Goal: Task Accomplishment & Management: Use online tool/utility

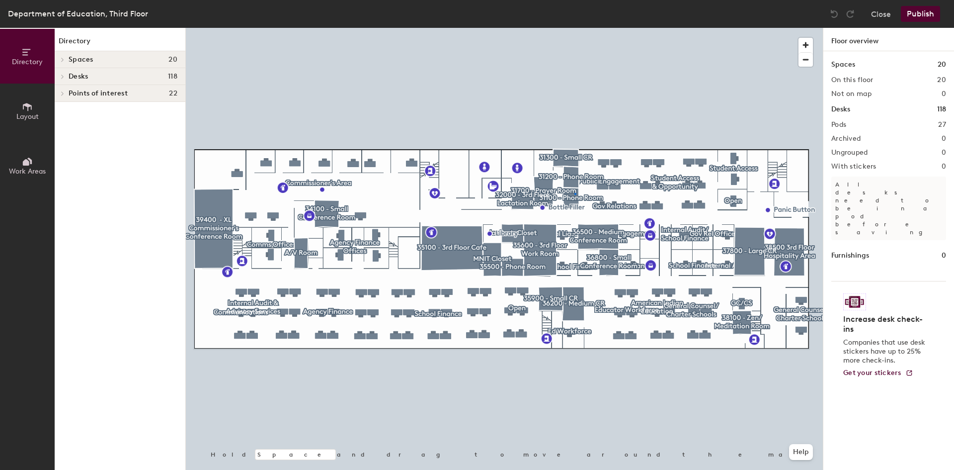
click at [575, 28] on div at bounding box center [504, 28] width 637 height 0
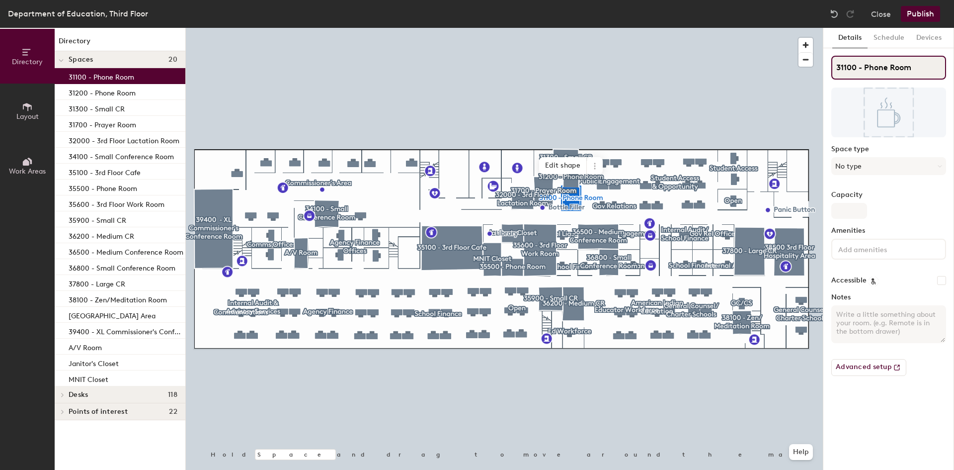
click at [867, 65] on input "31100 - Phone Room" at bounding box center [889, 68] width 115 height 24
click at [941, 167] on icon at bounding box center [940, 166] width 4 height 4
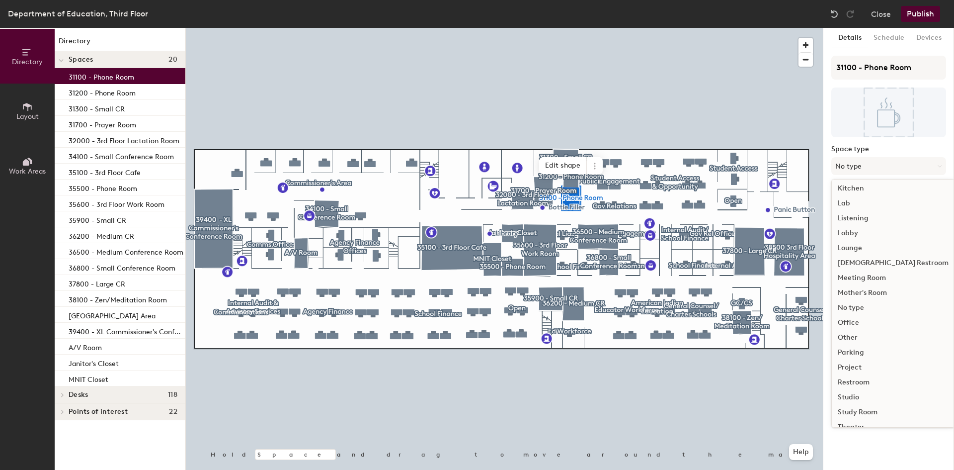
scroll to position [223, 0]
click at [853, 297] on div "Other" at bounding box center [893, 296] width 123 height 15
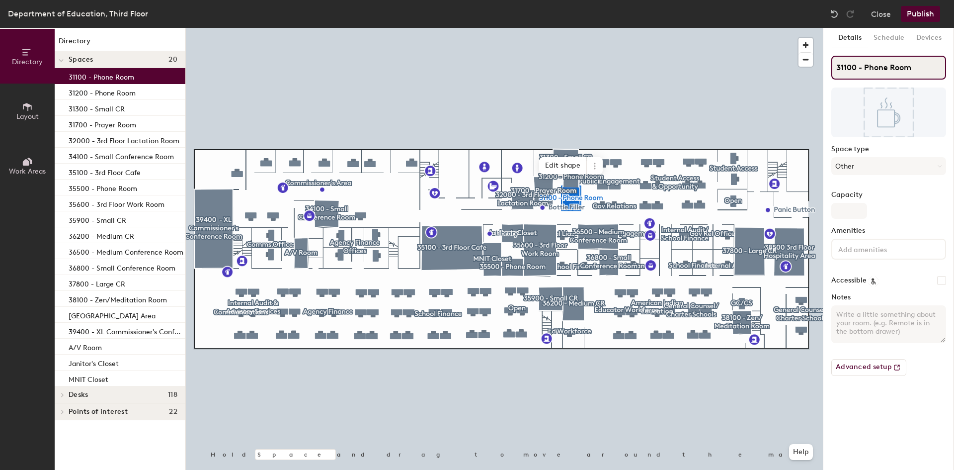
click at [866, 66] on input "31100 - Phone Room" at bounding box center [889, 68] width 115 height 24
type input "31100 - Media Room"
click at [668, 28] on div at bounding box center [504, 28] width 637 height 0
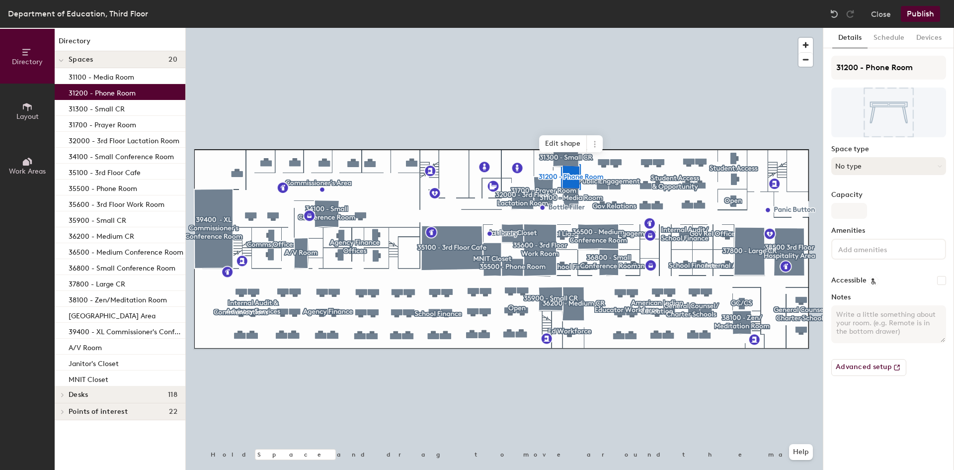
click at [940, 167] on icon at bounding box center [939, 165] width 3 height 1
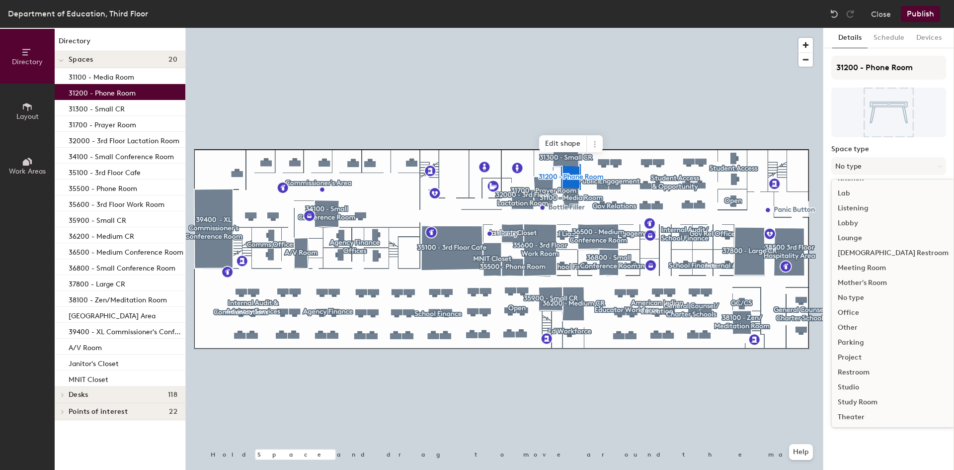
scroll to position [199, 0]
click at [855, 322] on div "Other" at bounding box center [893, 320] width 123 height 15
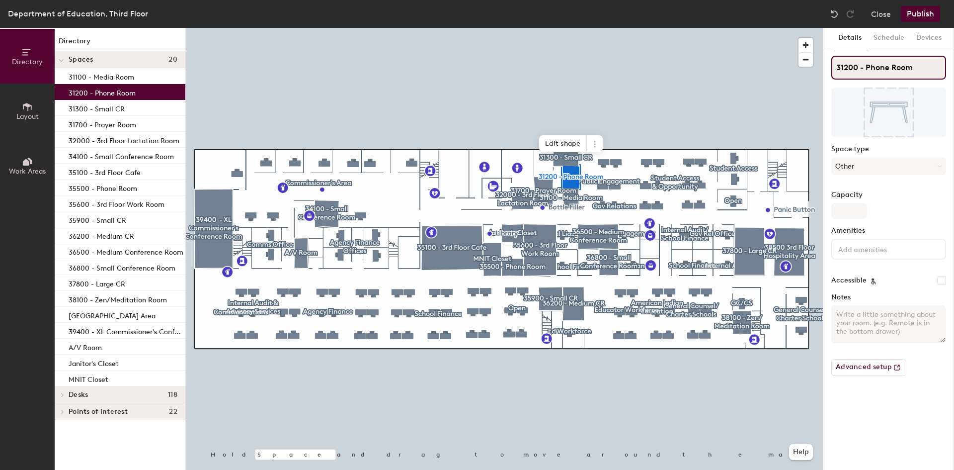
click at [867, 65] on input "31200 - Phone Room" at bounding box center [889, 68] width 115 height 24
type input "31200 - Media Room"
click at [727, 28] on div at bounding box center [504, 28] width 637 height 0
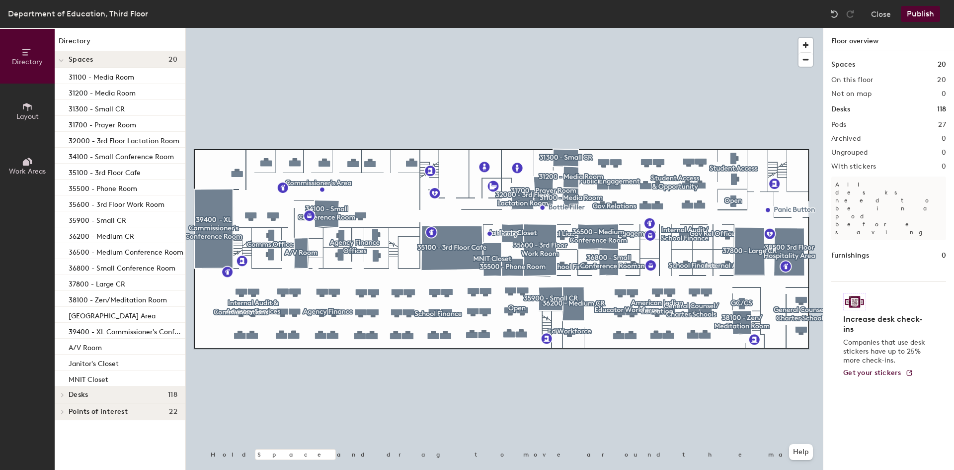
click at [926, 8] on button "Publish" at bounding box center [920, 14] width 39 height 16
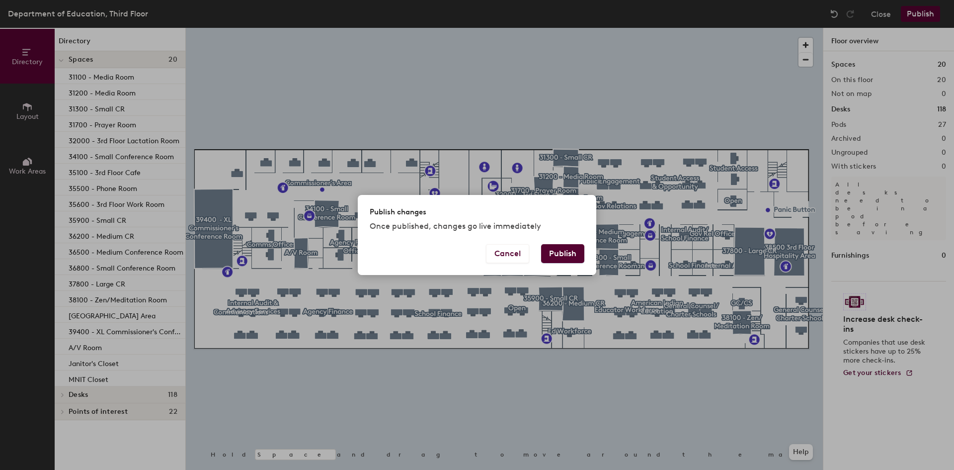
click at [564, 252] on button "Publish" at bounding box center [562, 253] width 43 height 19
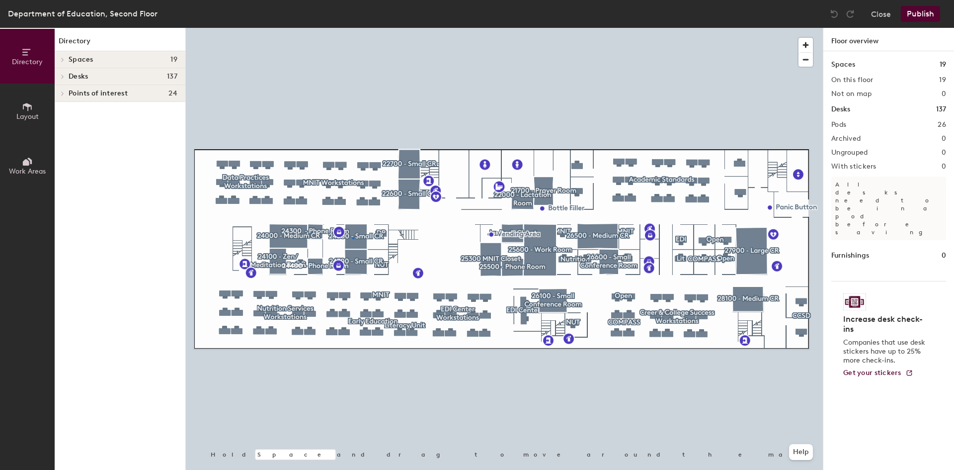
click at [352, 28] on div at bounding box center [504, 28] width 637 height 0
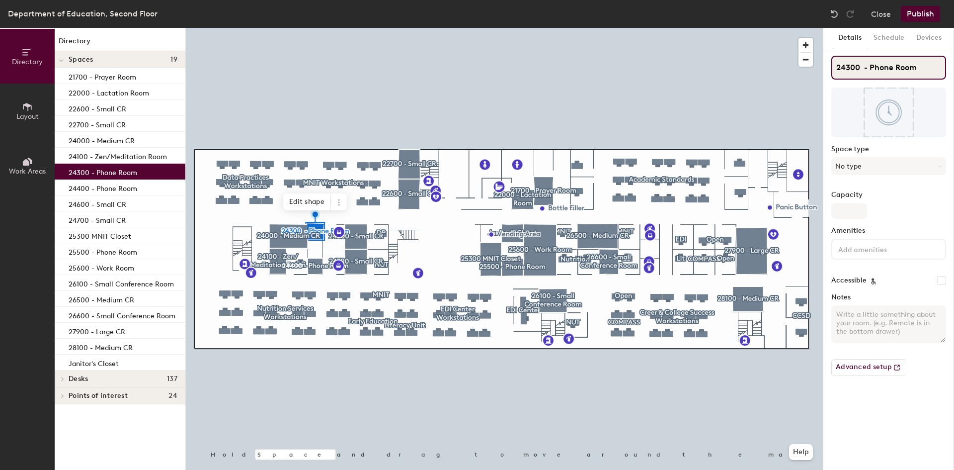
click at [870, 67] on input "24300 - Phone Room" at bounding box center [889, 68] width 115 height 24
type input "24300 - Media Room"
click at [939, 165] on icon at bounding box center [940, 166] width 4 height 4
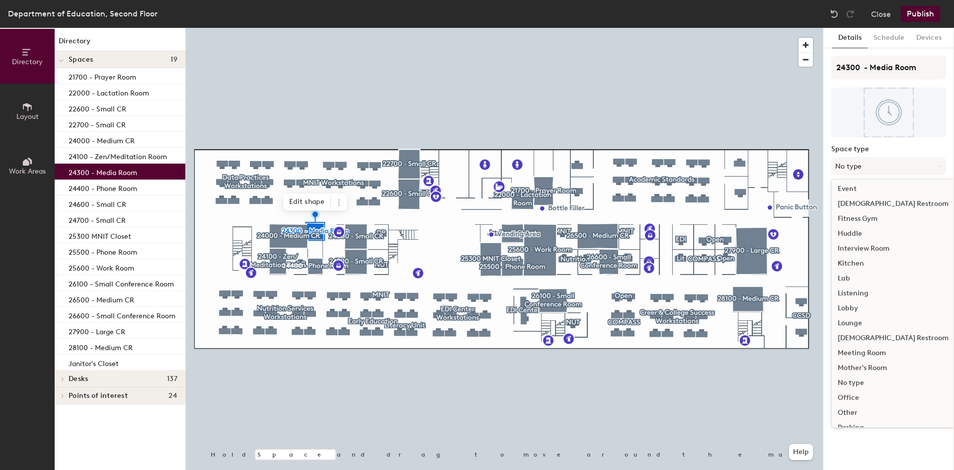
scroll to position [199, 0]
click at [857, 314] on div "Other" at bounding box center [893, 320] width 123 height 15
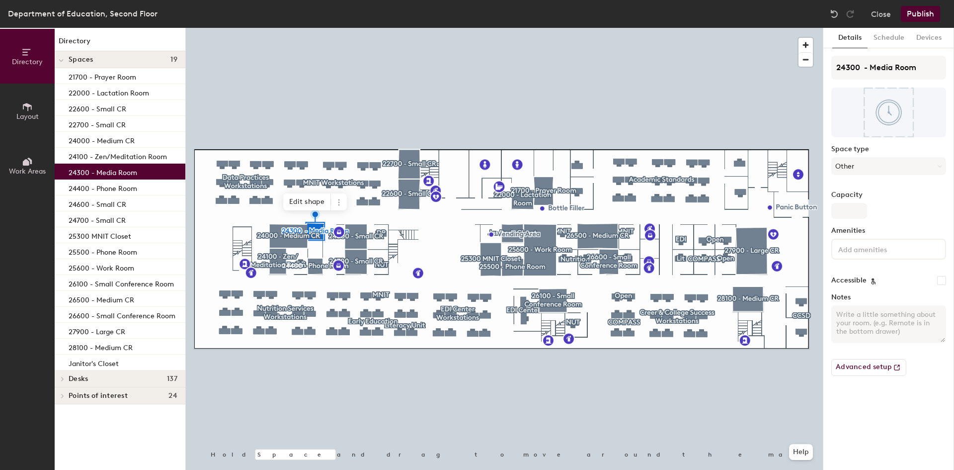
click at [520, 28] on div at bounding box center [504, 28] width 637 height 0
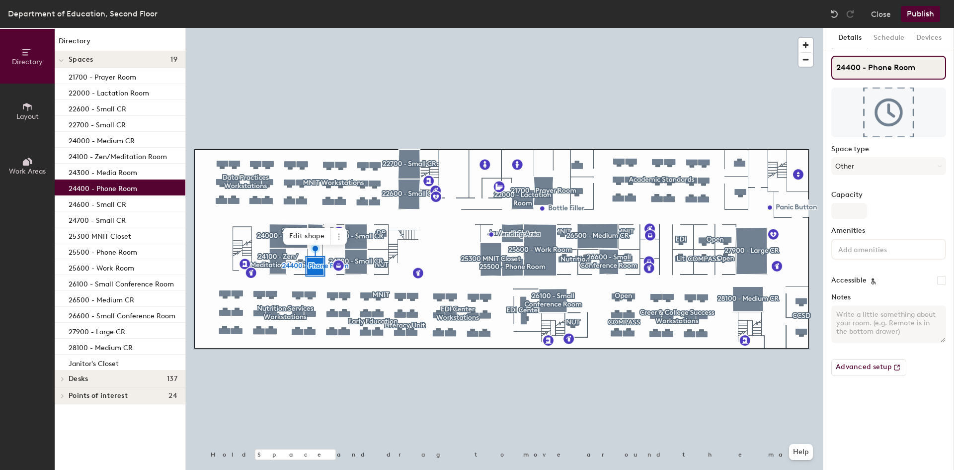
click at [870, 67] on input "24400 - Phone Room" at bounding box center [889, 68] width 115 height 24
type input "24400 - Media Room"
click at [548, 28] on div at bounding box center [504, 28] width 637 height 0
